Goal: Transaction & Acquisition: Obtain resource

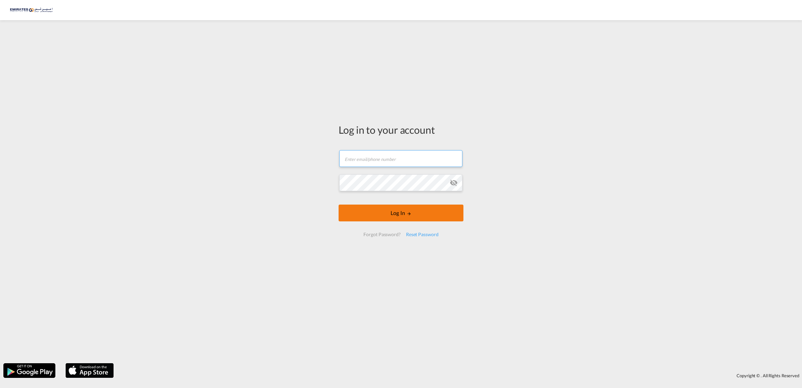
type input "[EMAIL_ADDRESS][DOMAIN_NAME]"
click at [398, 213] on button "Log In" at bounding box center [401, 212] width 125 height 17
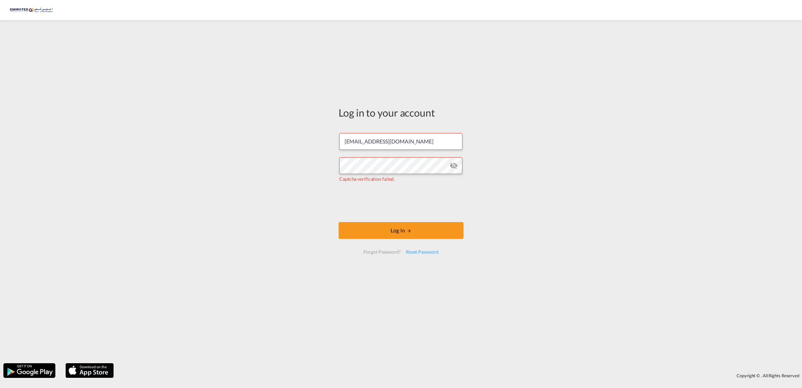
click at [454, 167] on md-icon "icon-eye-off" at bounding box center [454, 165] width 8 height 8
click at [395, 229] on button "Log In" at bounding box center [401, 230] width 125 height 17
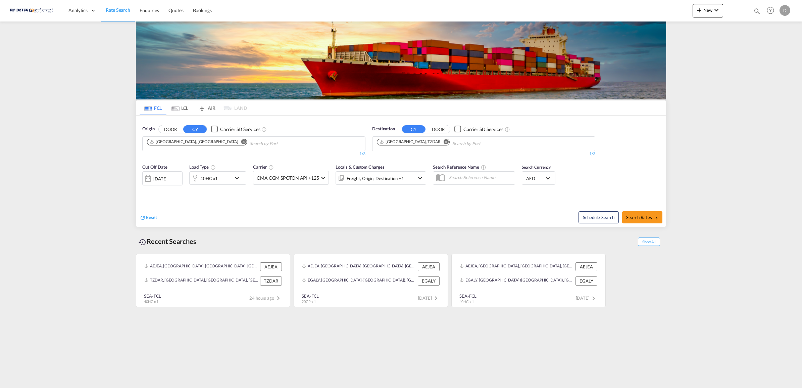
click at [241, 142] on md-icon "Remove" at bounding box center [243, 141] width 5 height 5
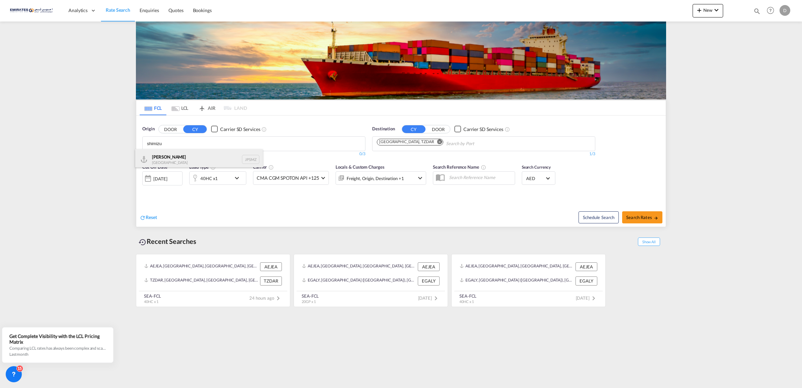
type input "shimizu"
click at [176, 160] on div "Shimizu Japan JPSMZ" at bounding box center [199, 159] width 128 height 20
click at [444, 140] on md-icon "Remove" at bounding box center [446, 141] width 5 height 5
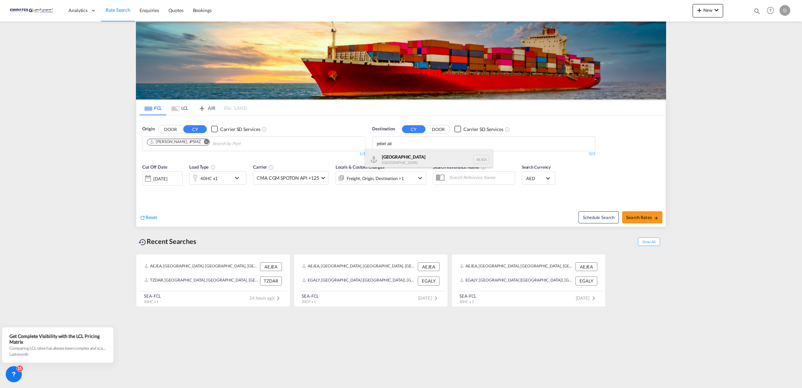
type input "jebel ali"
click at [393, 158] on div "[GEOGRAPHIC_DATA] [GEOGRAPHIC_DATA]" at bounding box center [429, 159] width 128 height 20
click at [211, 178] on div "40HC x1" at bounding box center [208, 178] width 17 height 9
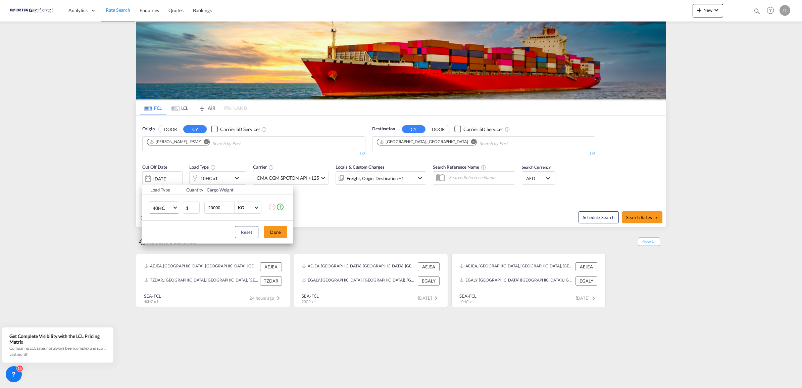
click at [172, 205] on span "40HC" at bounding box center [162, 208] width 19 height 7
click at [166, 174] on md-option "20GP" at bounding box center [170, 176] width 46 height 16
click at [278, 233] on button "Done" at bounding box center [275, 232] width 23 height 12
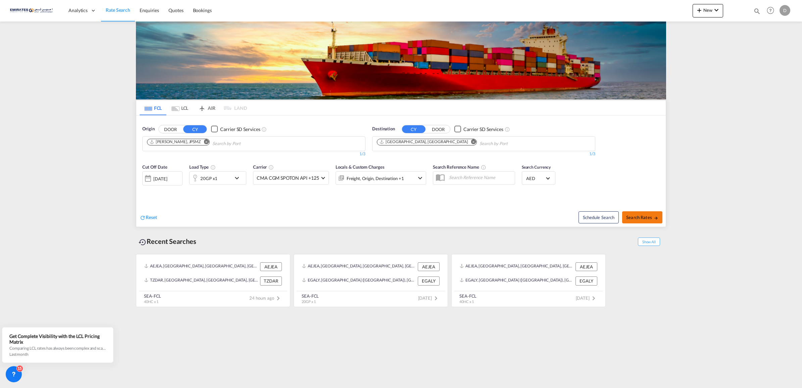
click at [642, 220] on button "Search Rates" at bounding box center [642, 217] width 40 height 12
type input "JPSMZ to AEJEA / [DATE]"
